Goal: Information Seeking & Learning: Learn about a topic

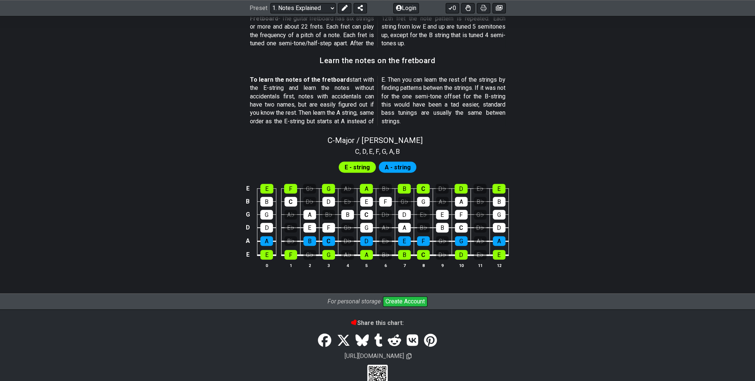
scroll to position [648, 0]
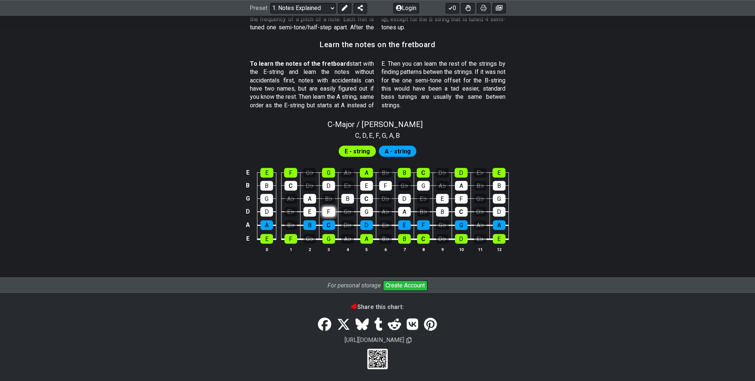
scroll to position [617, 0]
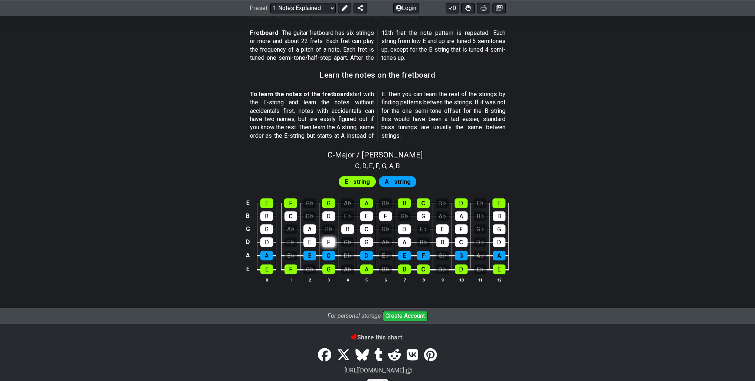
click at [325, 209] on tbody "E E F G♭ G A♭ A B♭ B C D♭ D E♭ E B B C D♭ D E♭ E F G♭ G A♭ A B♭ B G G A♭ A B♭ B…" at bounding box center [375, 233] width 265 height 87
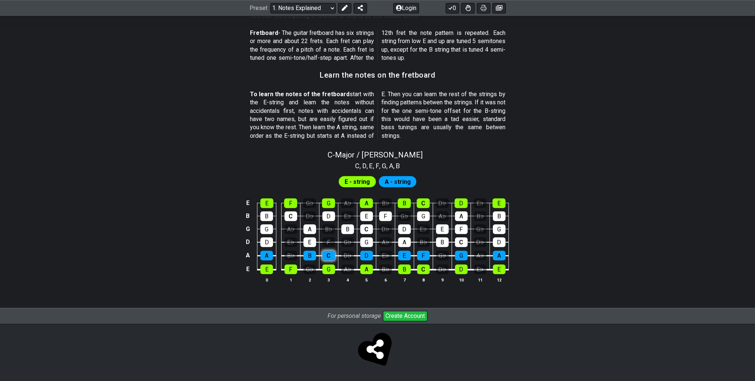
click at [328, 251] on div "C" at bounding box center [328, 256] width 13 height 10
click at [329, 255] on div "C" at bounding box center [328, 256] width 13 height 10
click at [312, 202] on div "G♭" at bounding box center [309, 203] width 13 height 10
click at [307, 205] on div "G♭" at bounding box center [309, 203] width 13 height 10
drag, startPoint x: 318, startPoint y: 72, endPoint x: 387, endPoint y: 112, distance: 80.2
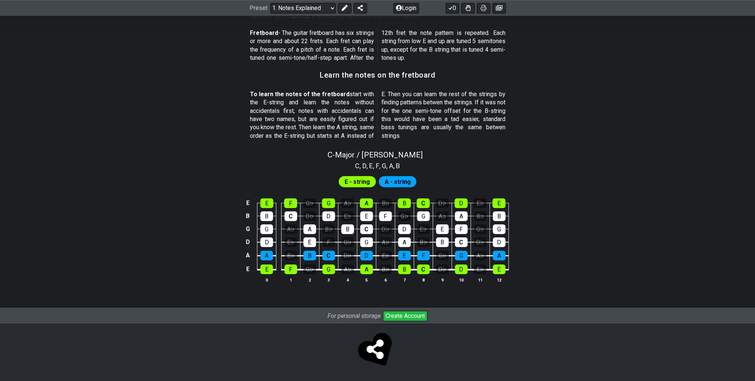
drag, startPoint x: 398, startPoint y: 111, endPoint x: 391, endPoint y: 88, distance: 24.2
click at [381, 92] on span "To learn the notes of the fretboard start with the E-string and learn the notes…" at bounding box center [377, 115] width 255 height 50
drag, startPoint x: 418, startPoint y: 97, endPoint x: 437, endPoint y: 98, distance: 18.2
click at [432, 98] on p "To learn the notes of the fretboard start with the E-string and learn the notes…" at bounding box center [377, 115] width 255 height 50
